Goal: Find specific page/section: Find specific page/section

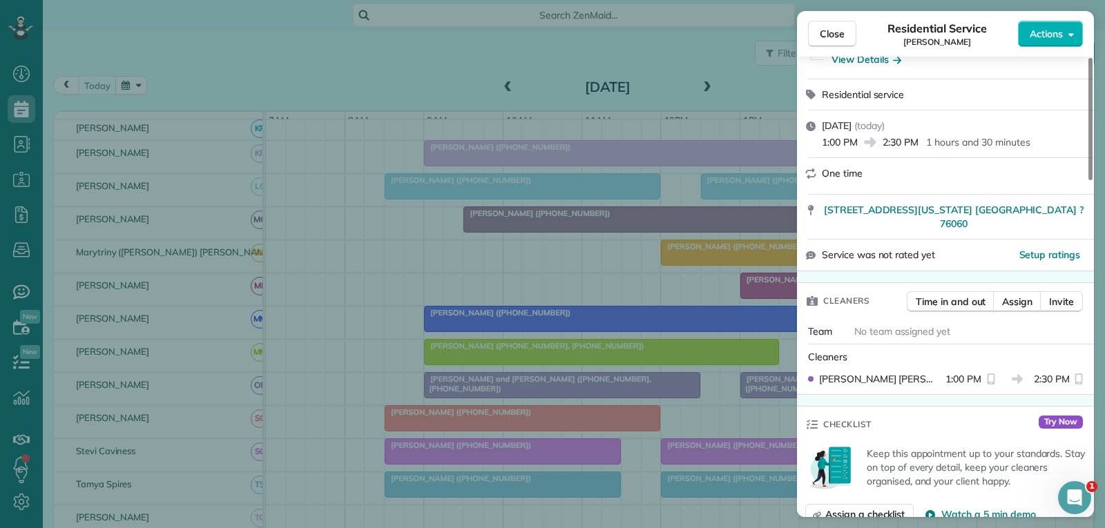
drag, startPoint x: 834, startPoint y: 35, endPoint x: 796, endPoint y: 95, distance: 71.1
click at [834, 35] on span "Close" at bounding box center [832, 34] width 25 height 14
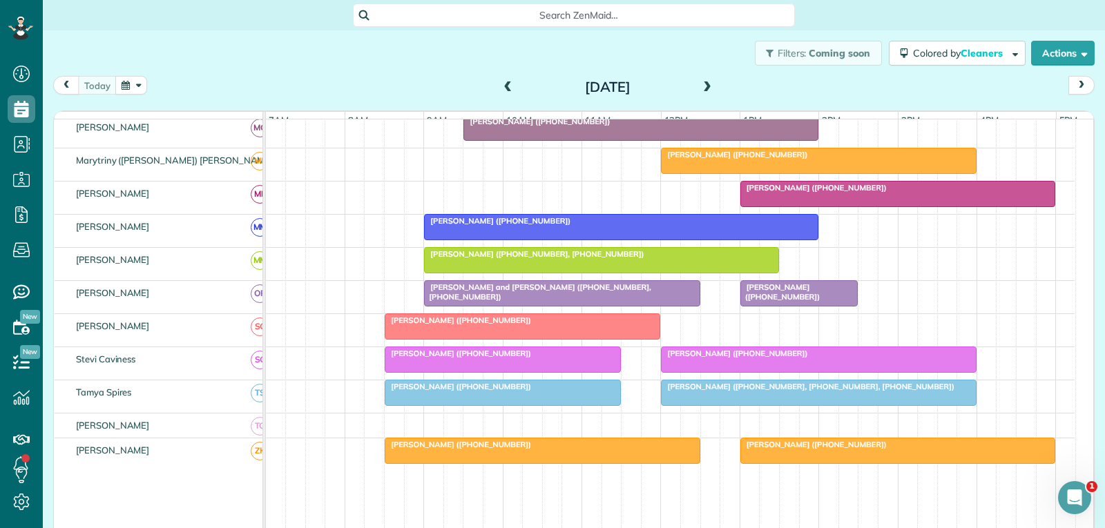
scroll to position [691, 0]
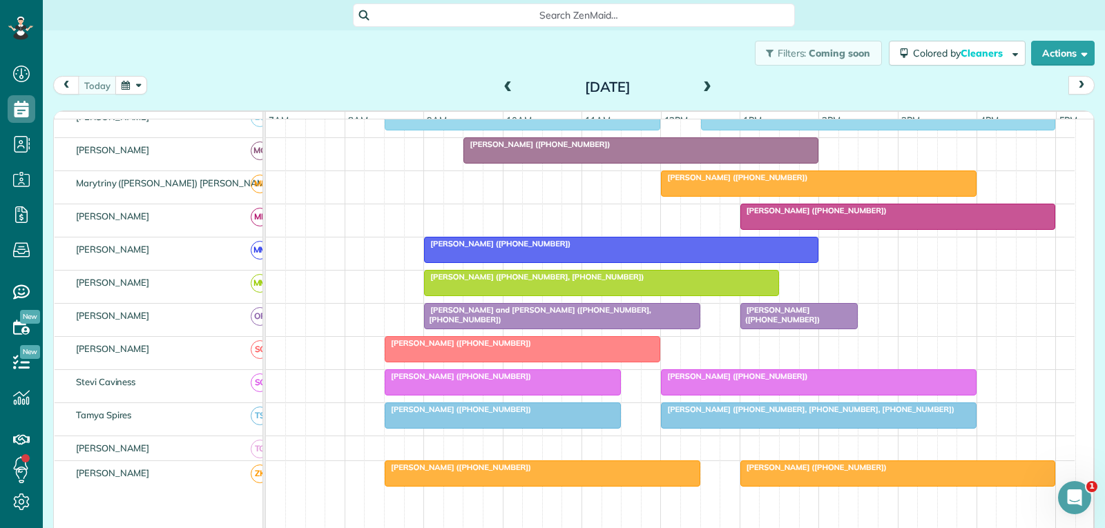
click at [830, 182] on div "[PERSON_NAME] ([PHONE_NUMBER])" at bounding box center [818, 178] width 307 height 10
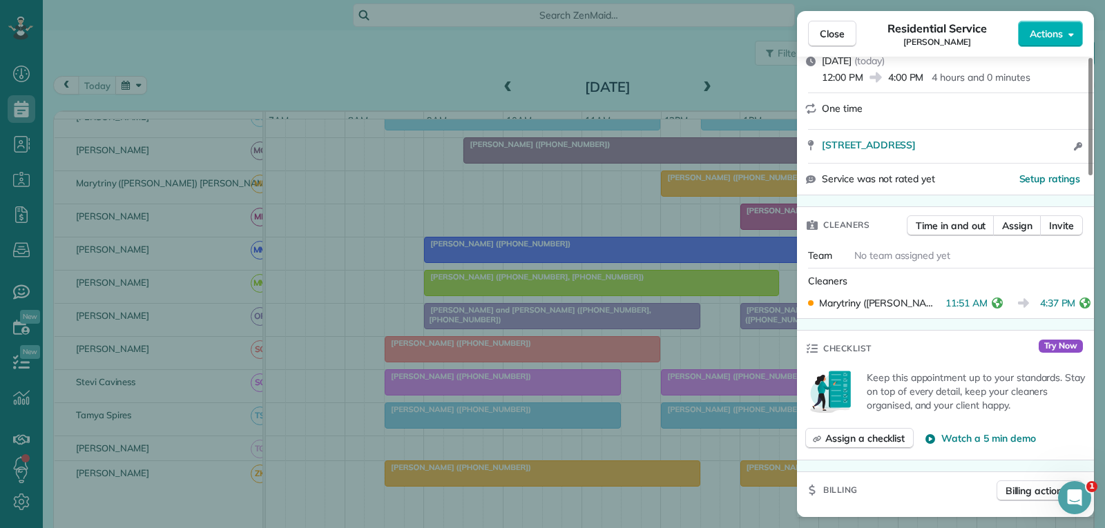
scroll to position [207, 0]
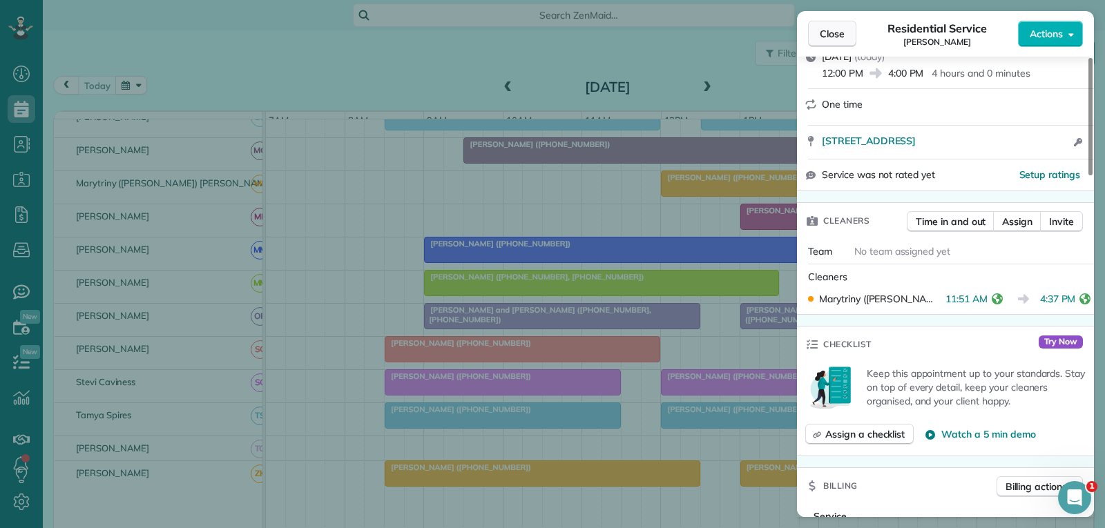
click at [839, 33] on span "Close" at bounding box center [832, 34] width 25 height 14
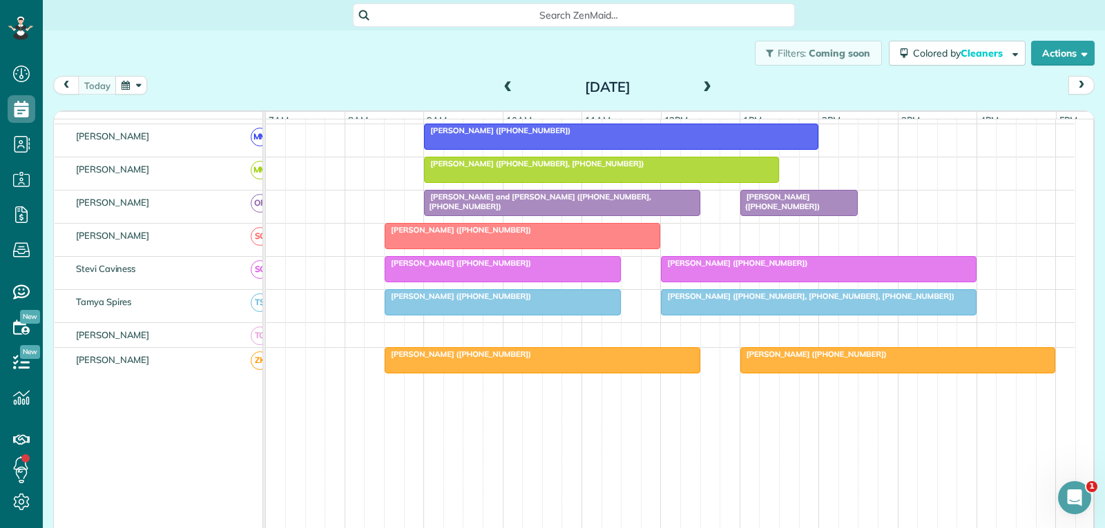
scroll to position [718, 0]
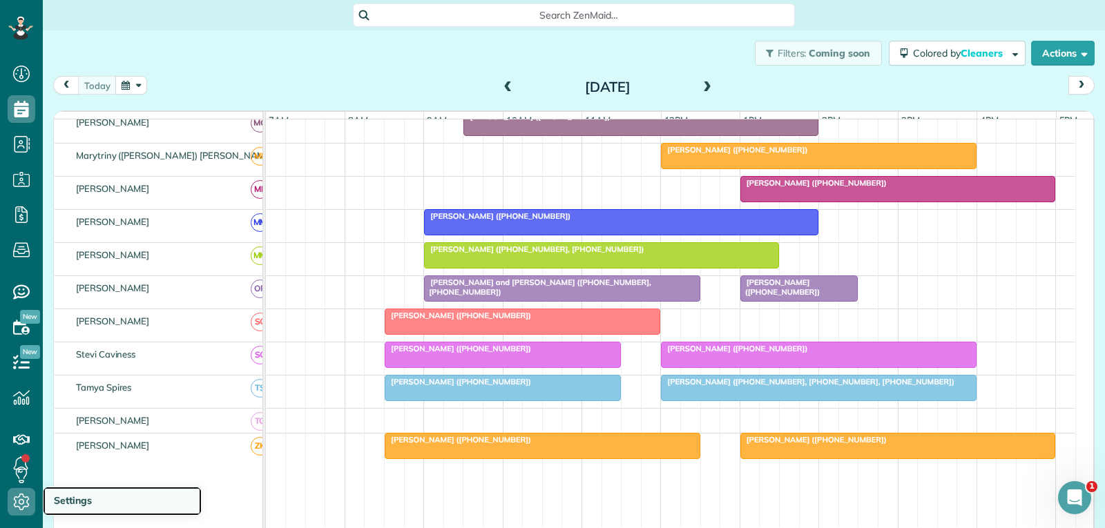
click at [70, 497] on span "Settings" at bounding box center [73, 501] width 38 height 12
